Goal: Information Seeking & Learning: Learn about a topic

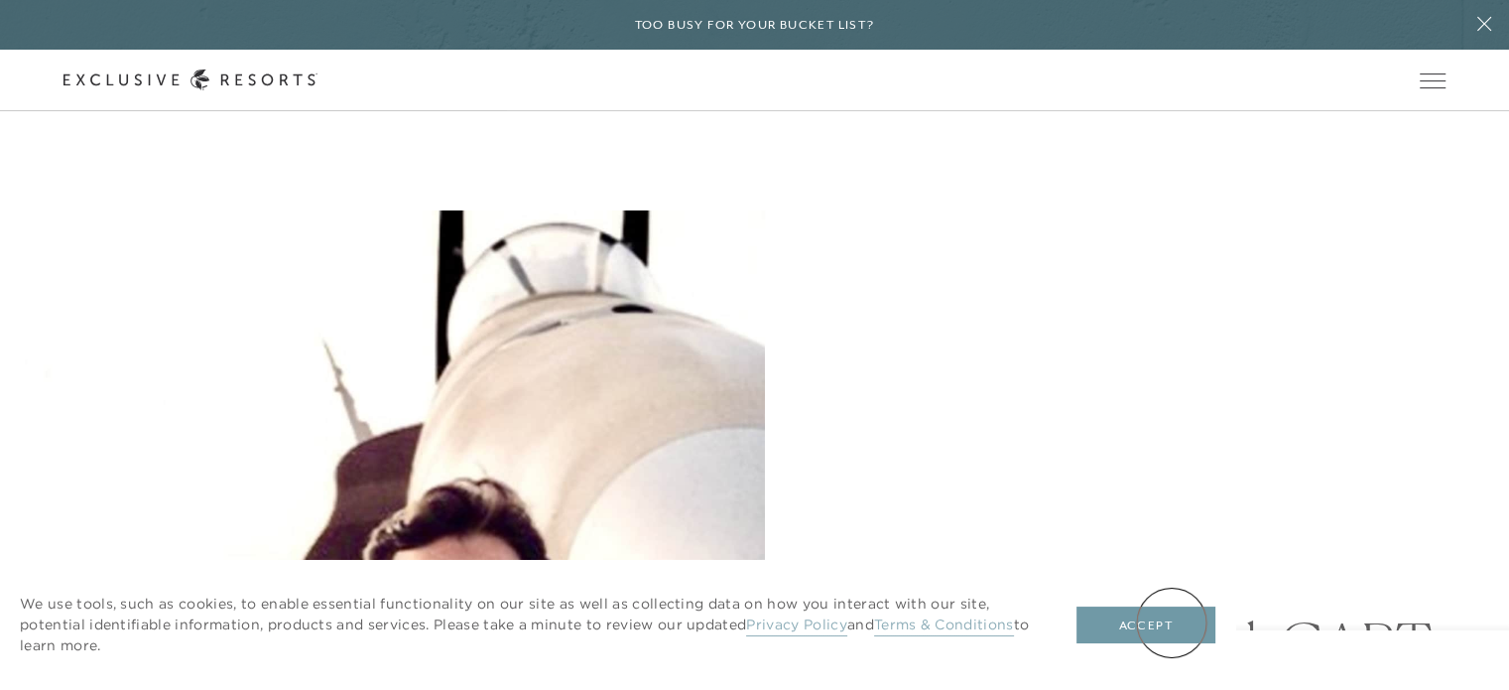
click at [1172, 622] on button "Accept" at bounding box center [1146, 625] width 139 height 38
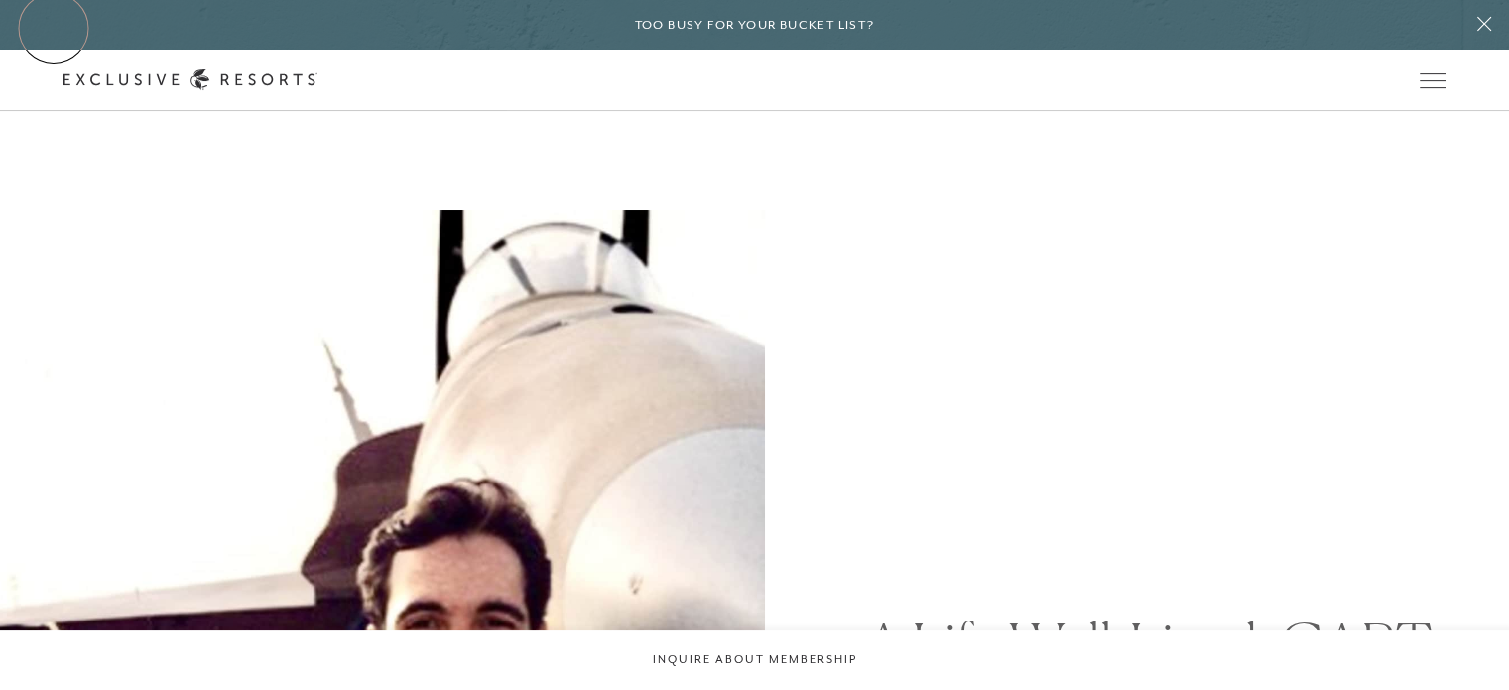
drag, startPoint x: 54, startPoint y: 28, endPoint x: 306, endPoint y: 102, distance: 262.8
click at [54, 27] on div "Too busy for your bucket list?" at bounding box center [754, 25] width 1509 height 50
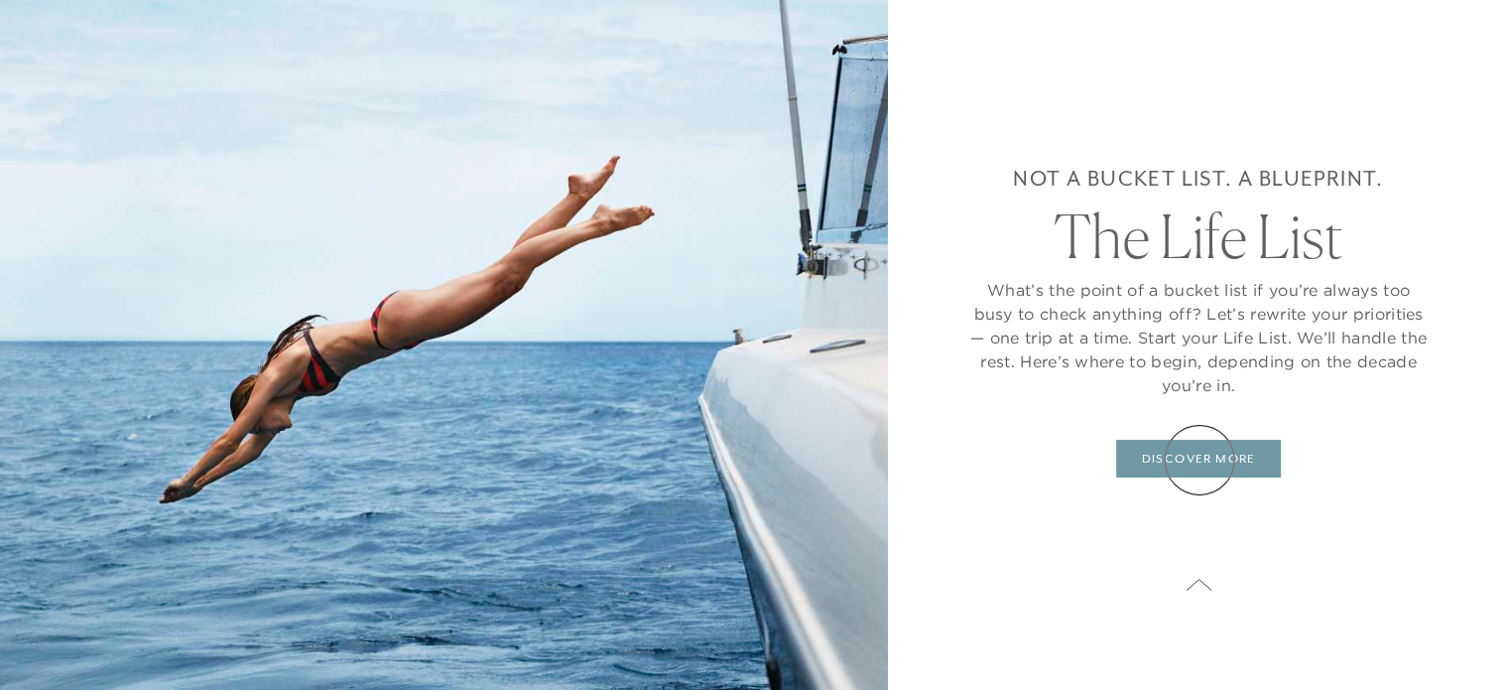
click at [1200, 459] on link "DISCOVER MORE" at bounding box center [1198, 459] width 164 height 38
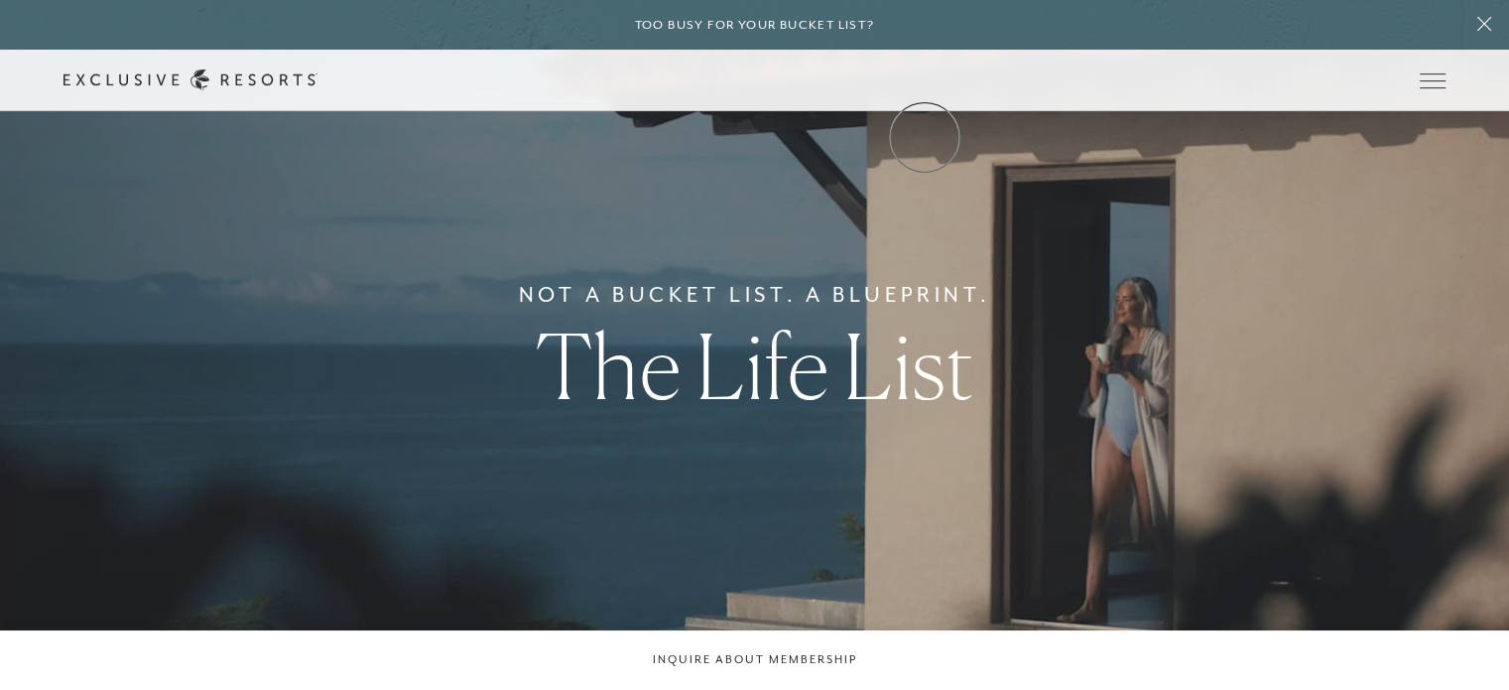
click at [0, 0] on link "Community" at bounding box center [0, 0] width 0 height 0
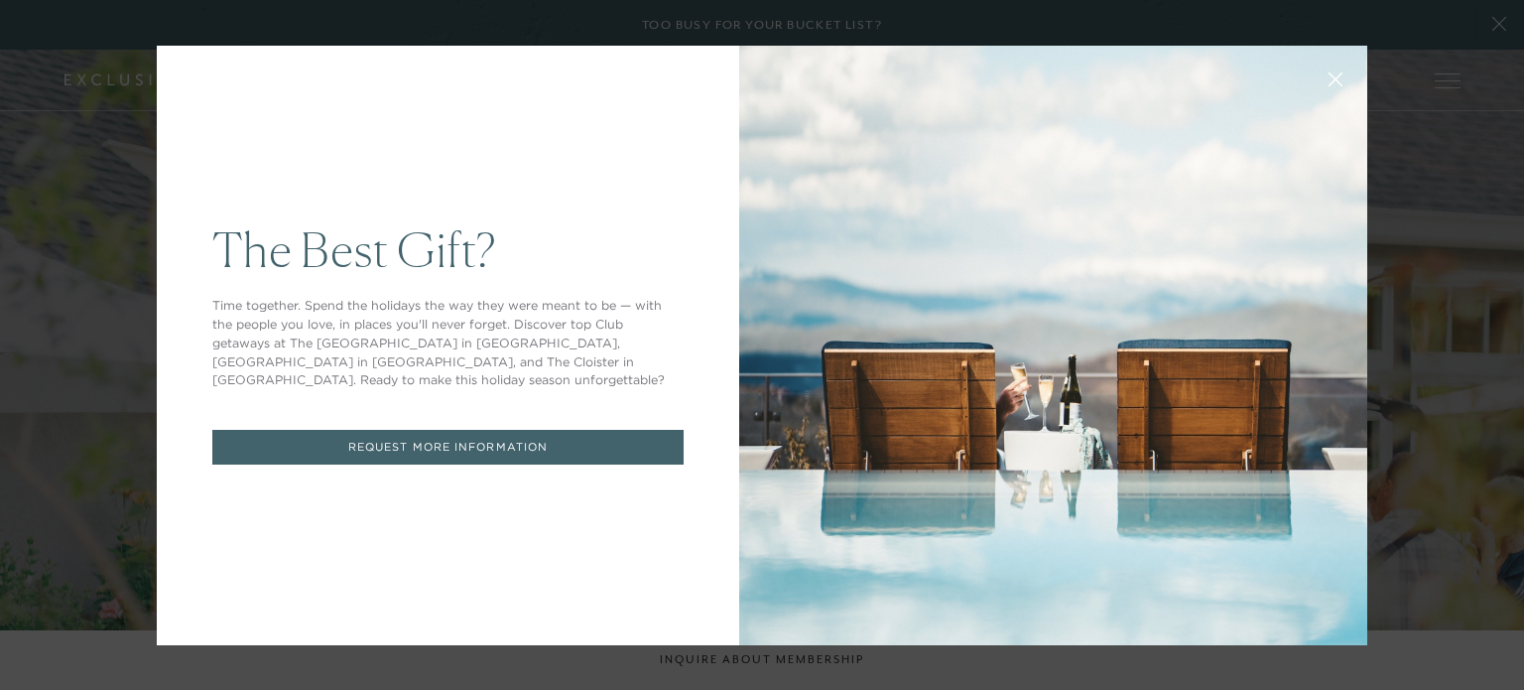
click at [1317, 78] on button at bounding box center [1336, 78] width 48 height 48
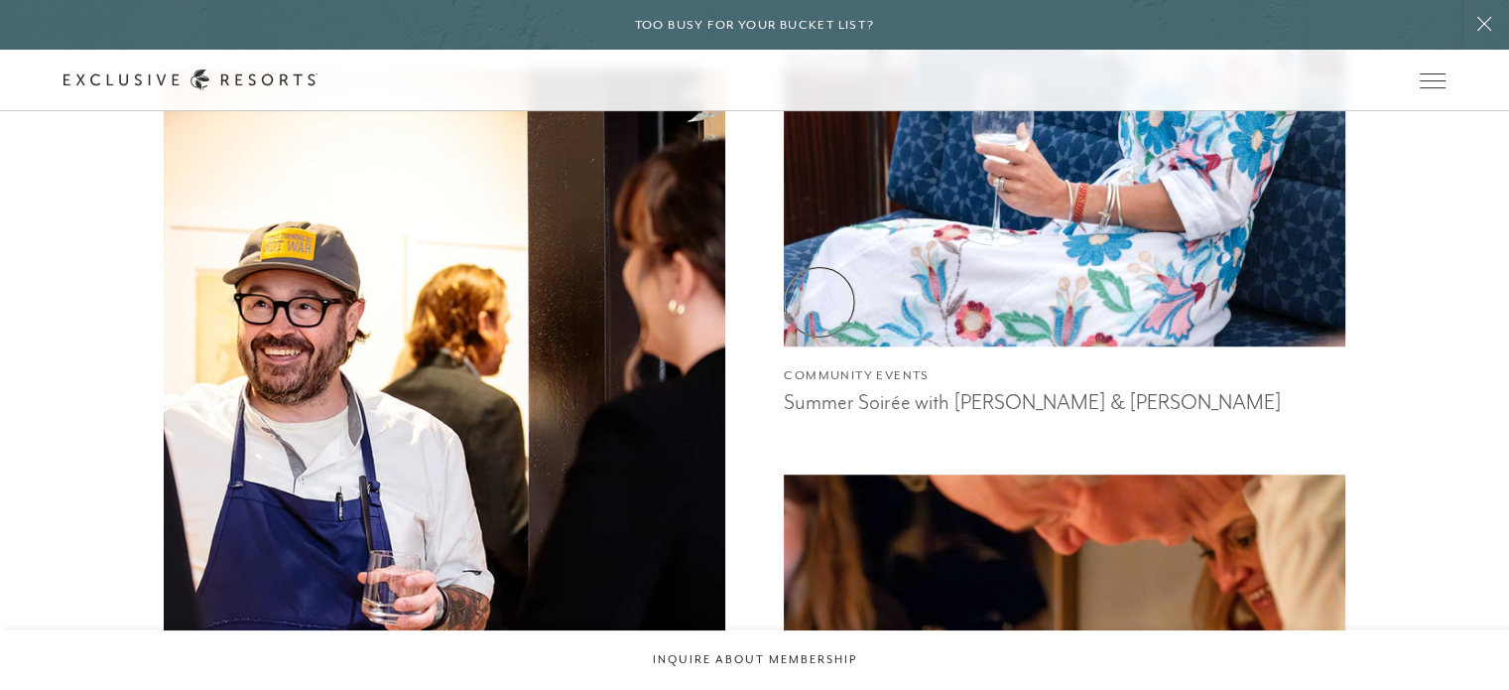
scroll to position [1290, 0]
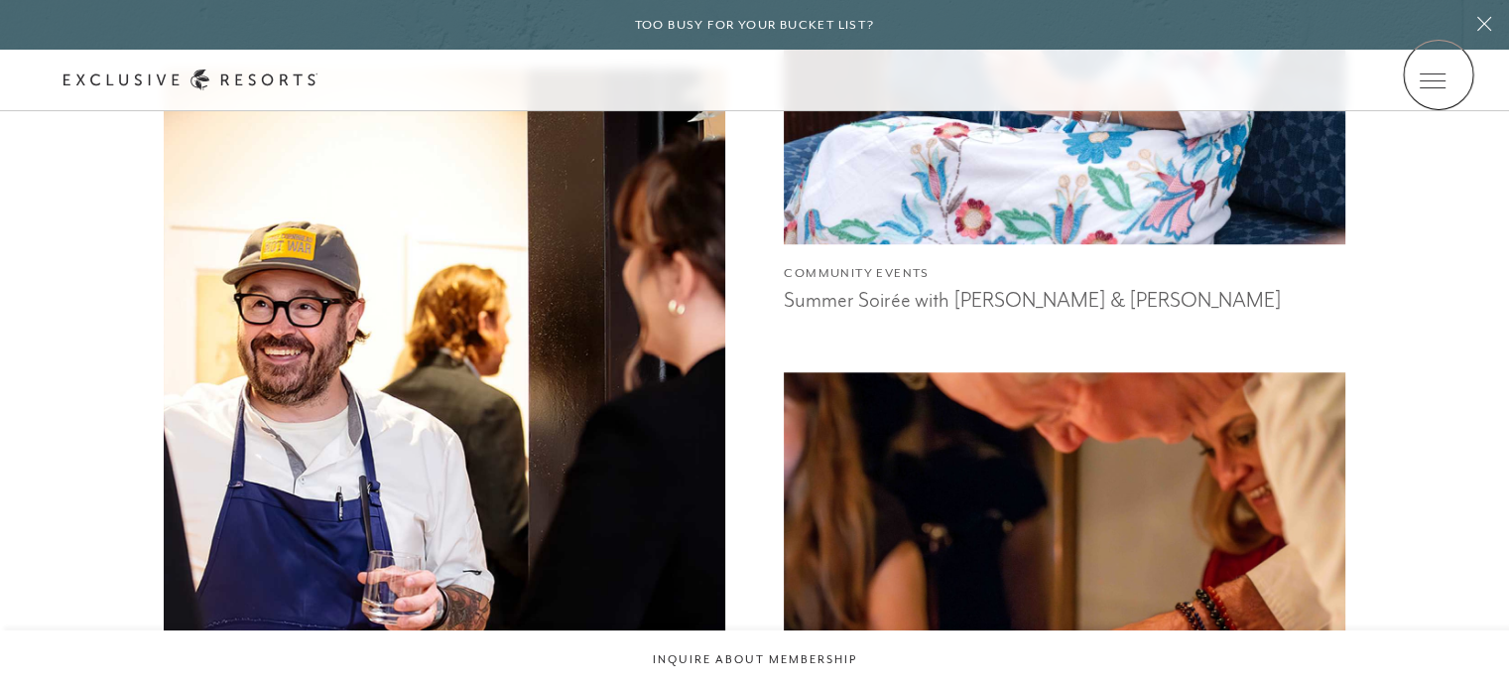
click at [0, 0] on icon at bounding box center [0, 0] width 0 height 0
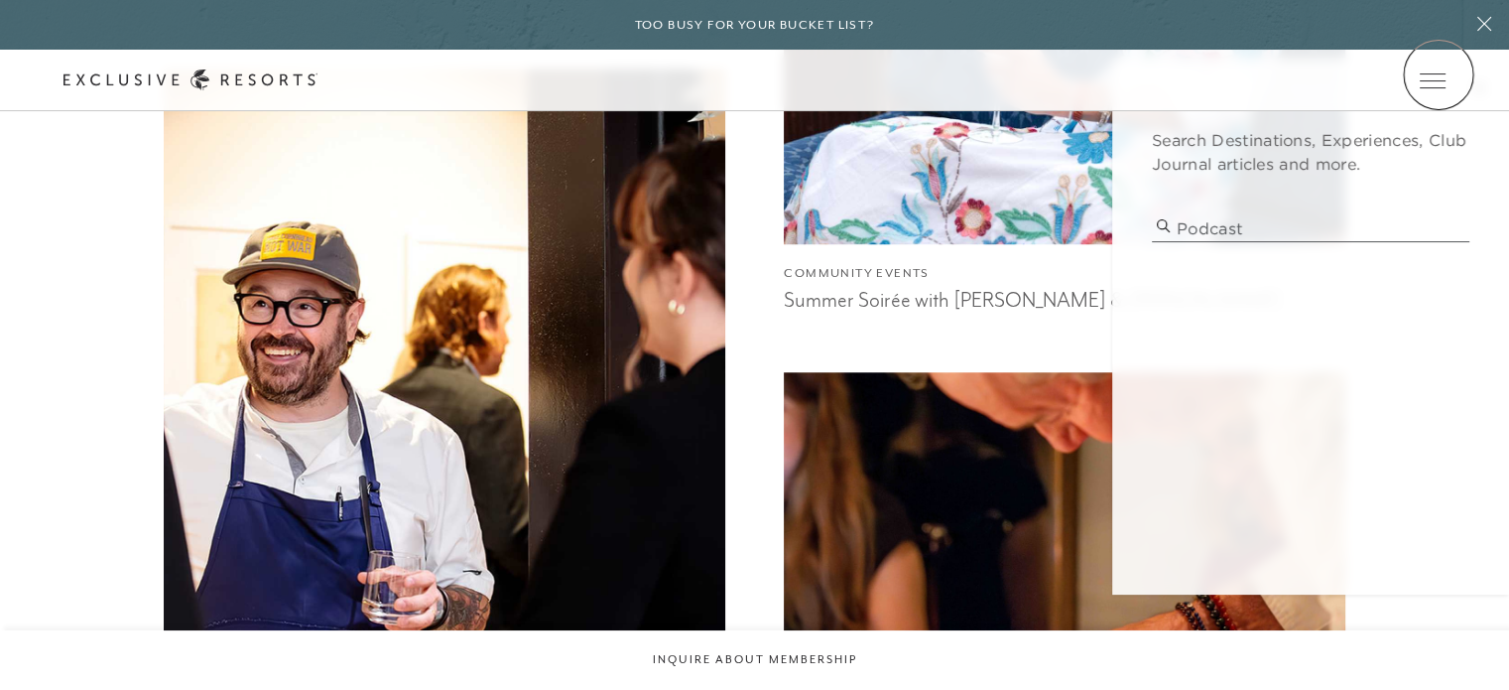
type input "podcast"
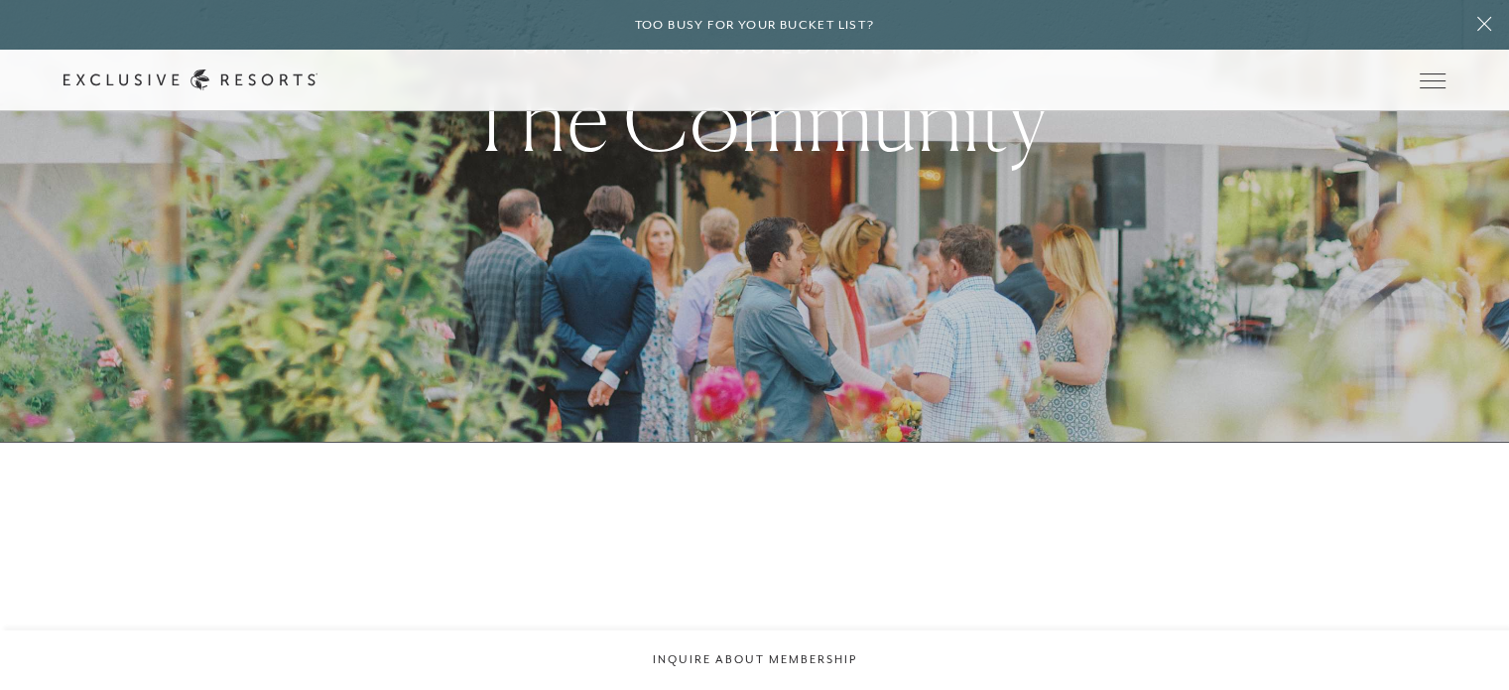
scroll to position [16, 0]
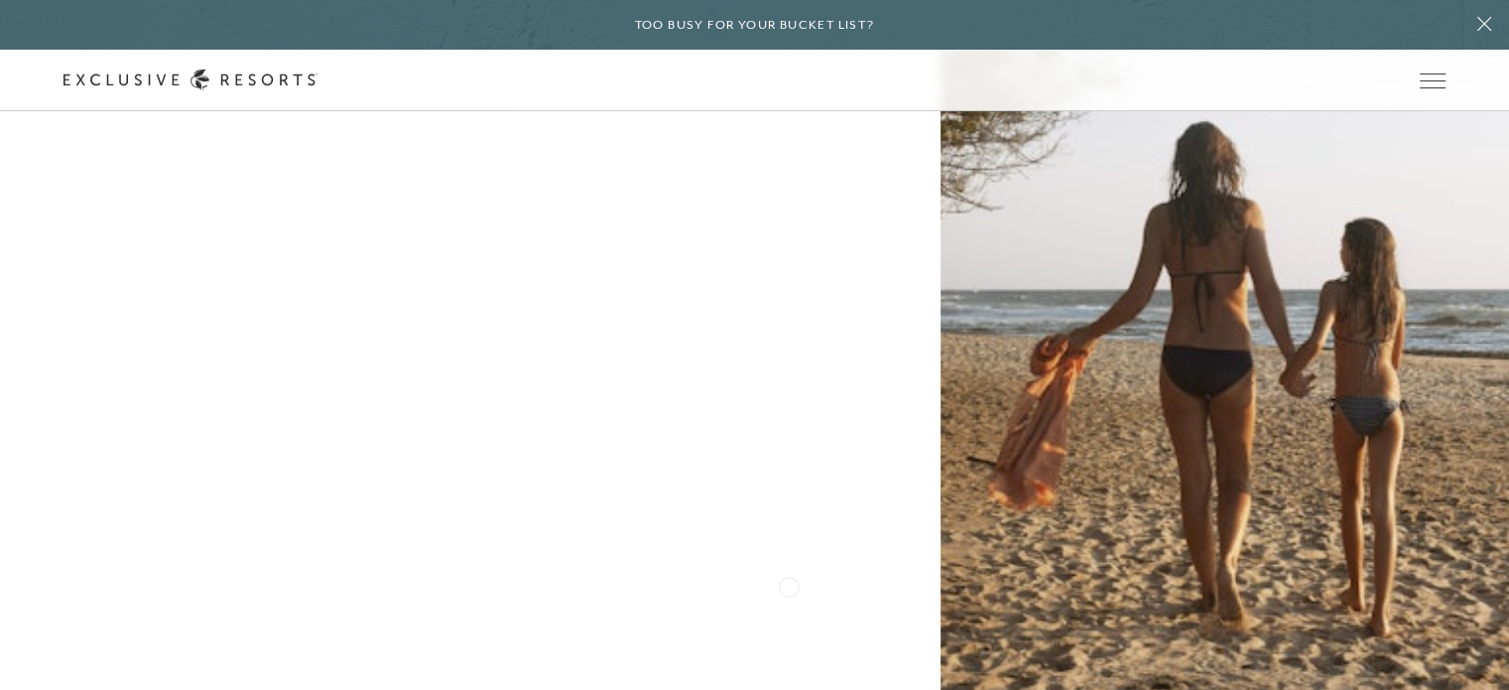
scroll to position [7711, 0]
